Goal: Navigation & Orientation: Go to known website

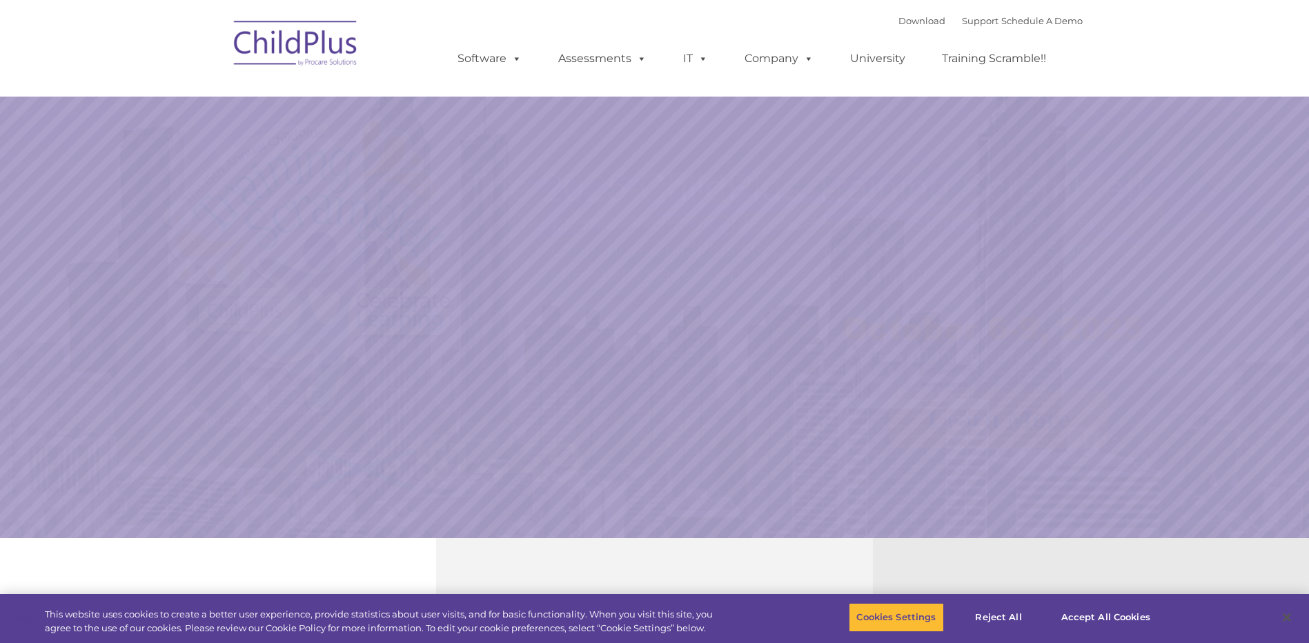
select select "MEDIUM"
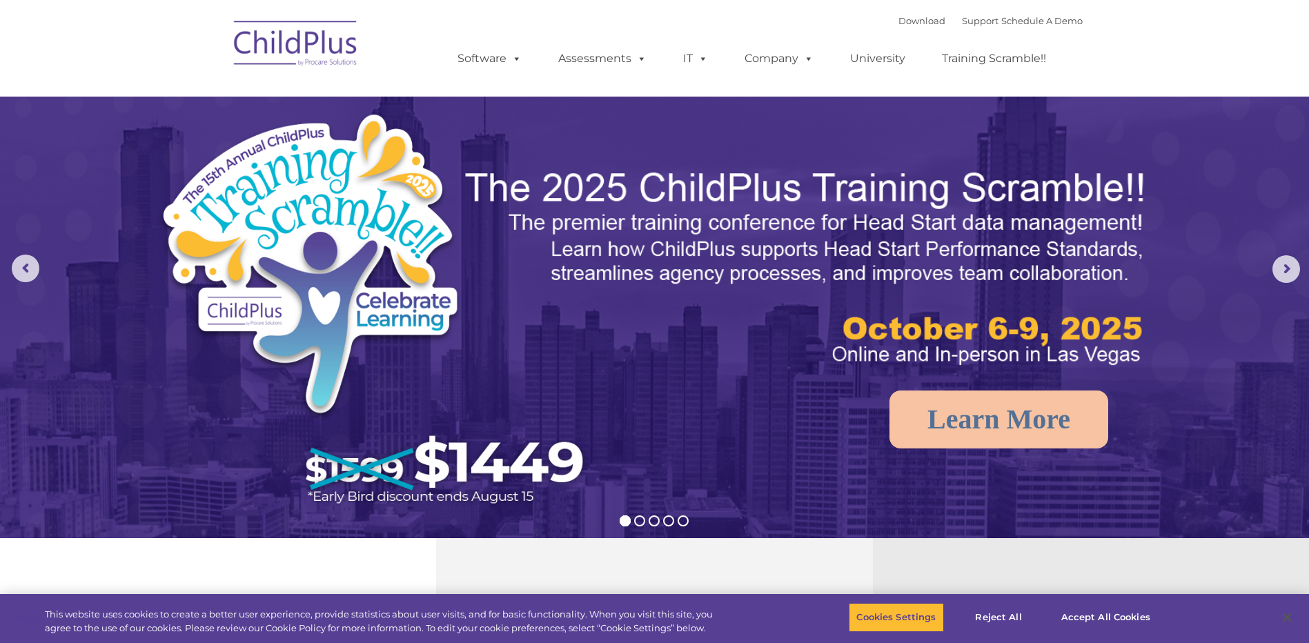
click at [308, 51] on img at bounding box center [296, 45] width 138 height 69
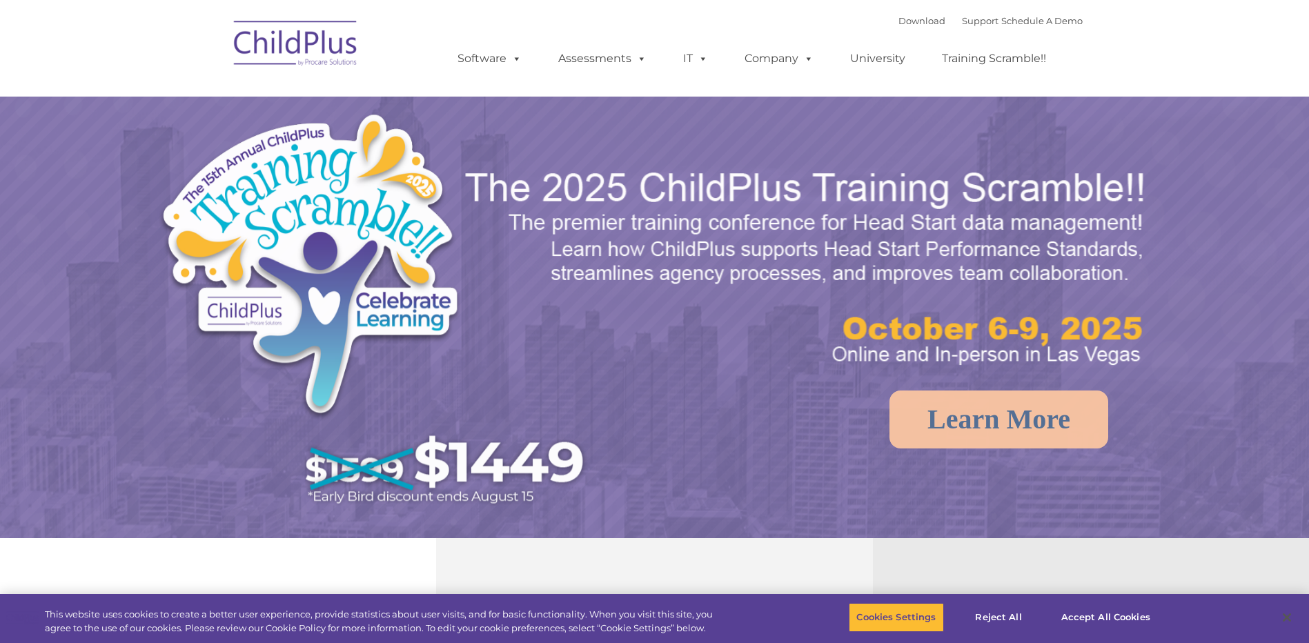
select select "MEDIUM"
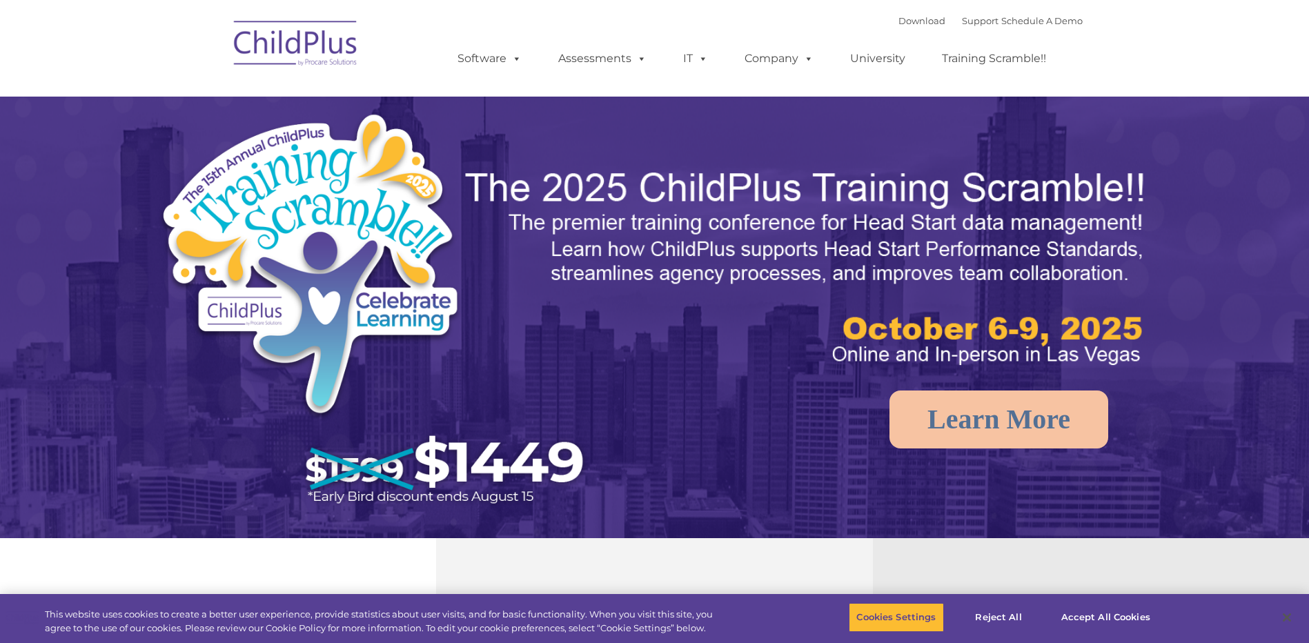
select select "MEDIUM"
